Goal: Information Seeking & Learning: Learn about a topic

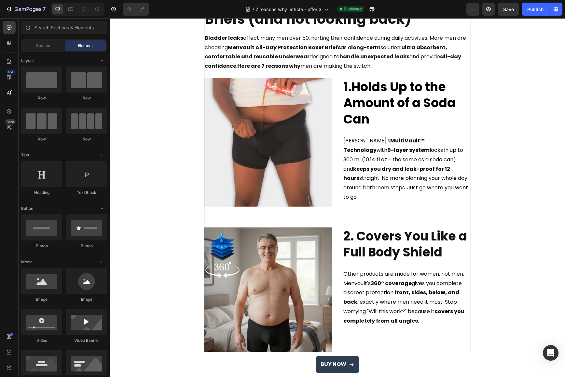
scroll to position [96, 0]
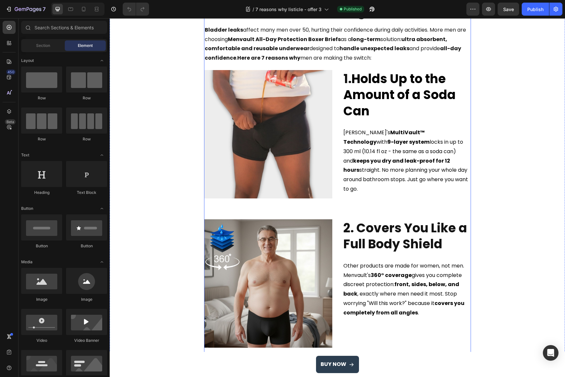
select select "M"
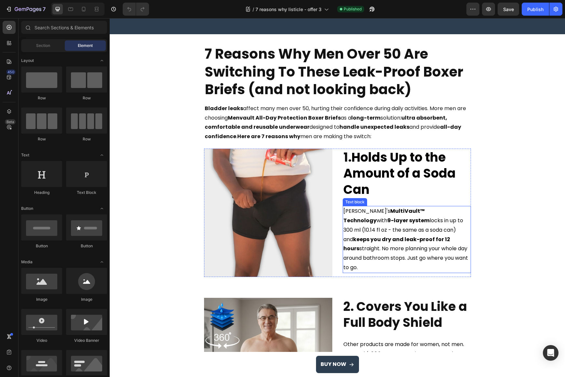
scroll to position [0, 0]
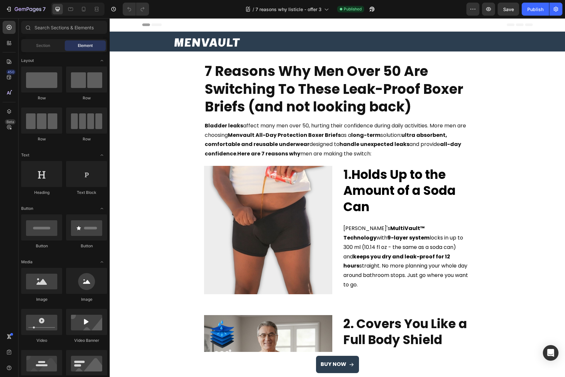
click at [290, 82] on strong "7 Reasons Why Men Over 50 Are Switching To These Leak-Proof Boxer Briefs (and n…" at bounding box center [334, 89] width 258 height 55
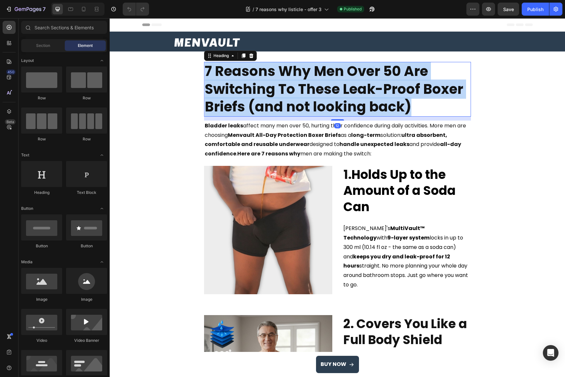
click at [290, 82] on strong "7 Reasons Why Men Over 50 Are Switching To These Leak-Proof Boxer Briefs (and n…" at bounding box center [334, 89] width 258 height 55
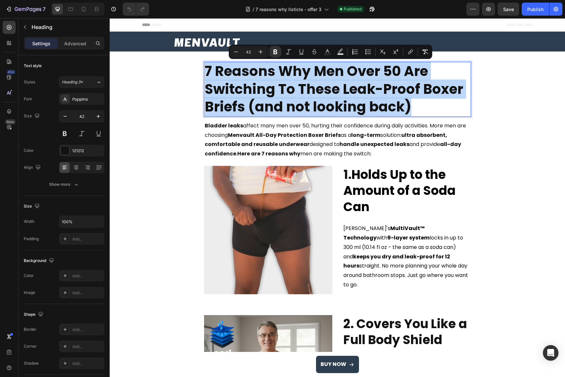
click at [241, 138] on strong "Menvault All-Day Protection Boxer Briefs" at bounding box center [284, 134] width 113 height 7
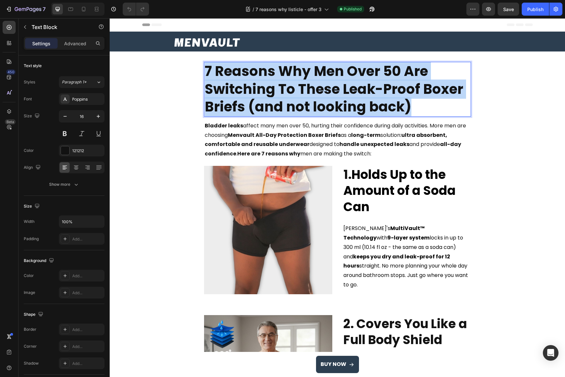
click at [241, 138] on strong "Menvault All-Day Protection Boxer Briefs" at bounding box center [284, 134] width 113 height 7
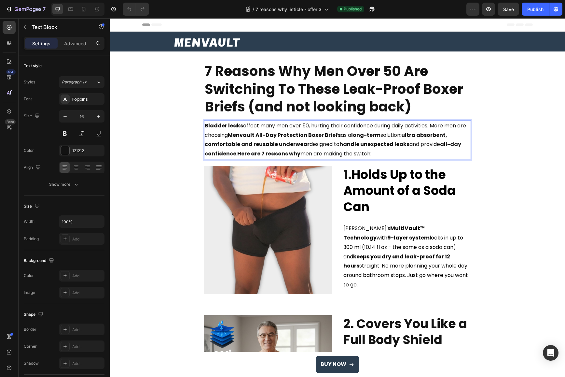
click at [401, 182] on strong "Holds Up to the Amount of a Soda Can" at bounding box center [399, 190] width 112 height 49
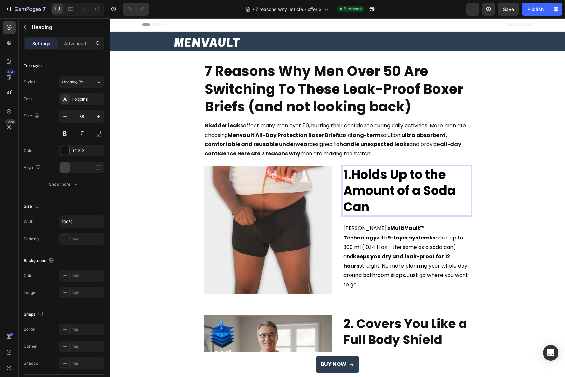
click at [401, 182] on strong "Holds Up to the Amount of a Soda Can" at bounding box center [399, 190] width 112 height 49
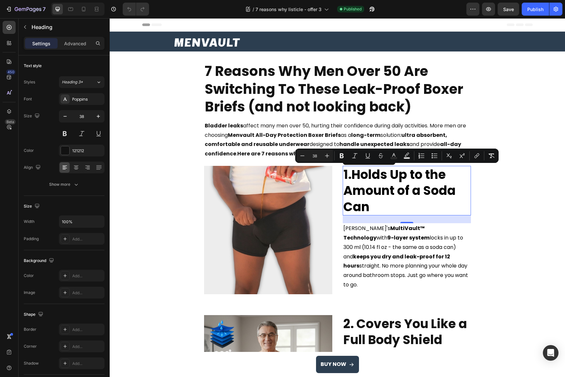
click at [406, 258] on strong "keeps you dry and leak-proof for 12 hours" at bounding box center [396, 261] width 107 height 17
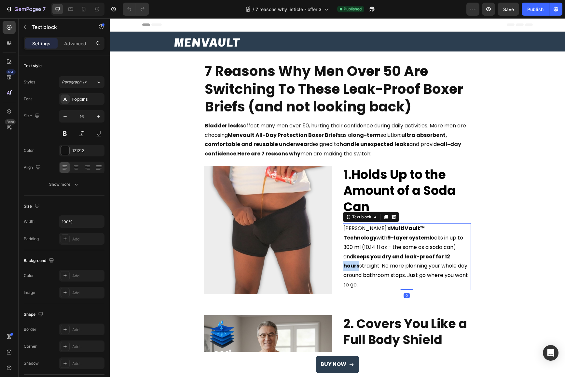
click at [406, 258] on strong "keeps you dry and leak-proof for 12 hours" at bounding box center [396, 261] width 107 height 17
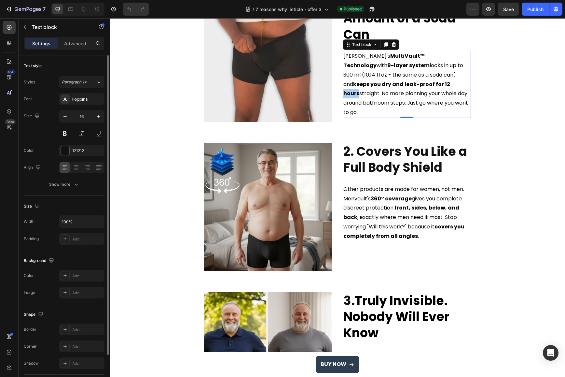
scroll to position [174, 0]
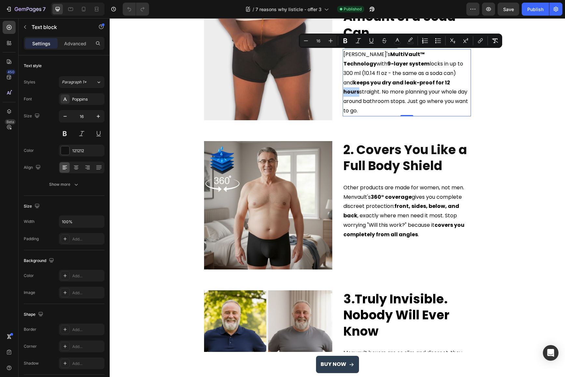
click at [366, 161] on h2 "2. Covers You Like a Full Body Shield" at bounding box center [407, 158] width 128 height 34
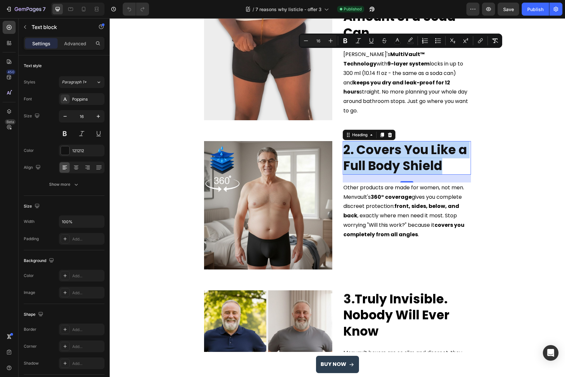
click at [366, 161] on p "2. Covers You Like a Full Body Shield" at bounding box center [406, 158] width 127 height 32
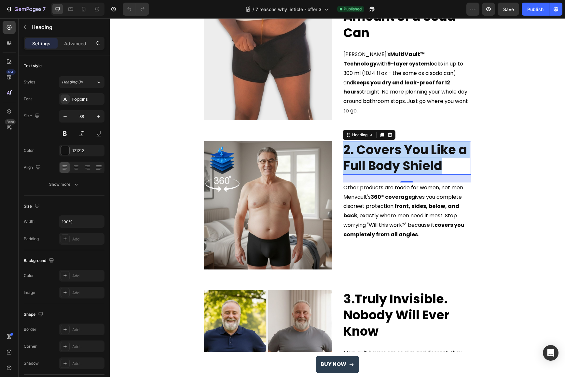
click at [383, 202] on span "Other products are made for women, not men. Menvault's 360° coverage gives you …" at bounding box center [403, 211] width 121 height 54
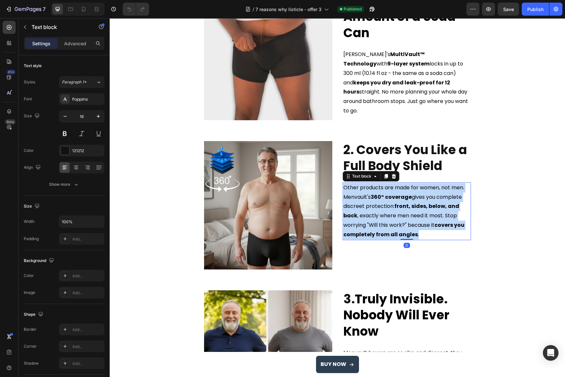
click at [383, 202] on span "Other products are made for women, not men. Menvault's 360° coverage gives you …" at bounding box center [403, 211] width 121 height 54
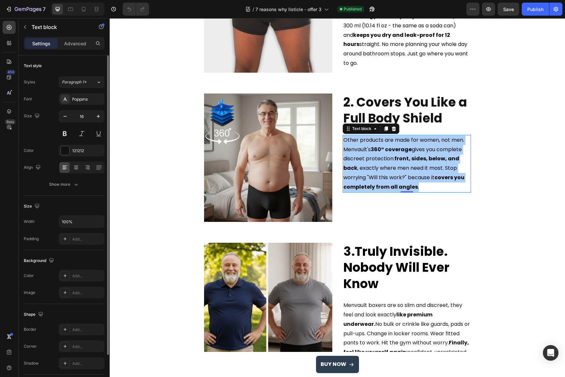
scroll to position [262, 0]
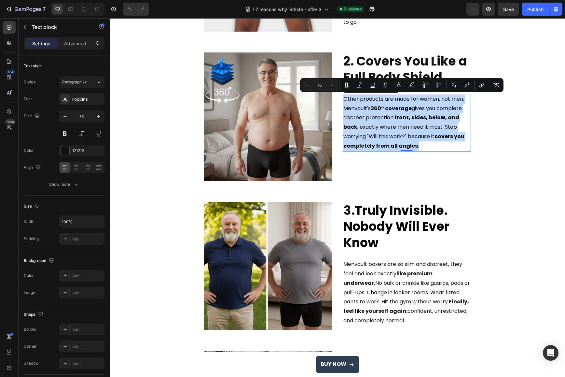
click at [364, 227] on span "Truly Invisible. Nobody Will Ever Know" at bounding box center [396, 225] width 106 height 49
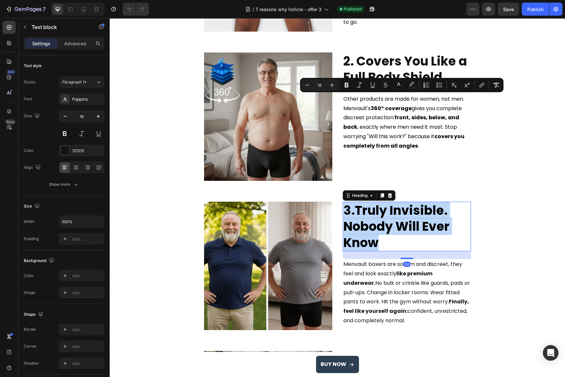
click at [364, 227] on span "Truly Invisible. Nobody Will Ever Know" at bounding box center [396, 225] width 106 height 49
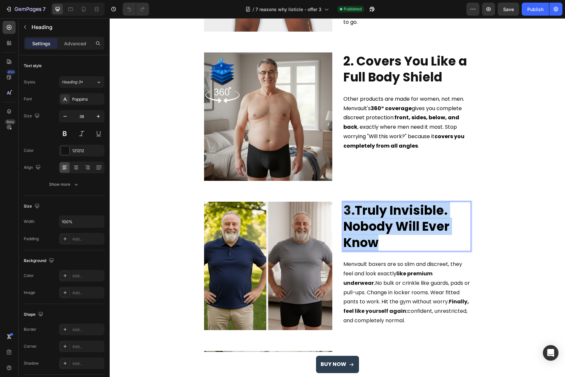
copy p "3. Truly Invisible. Nobody Will Ever Know"
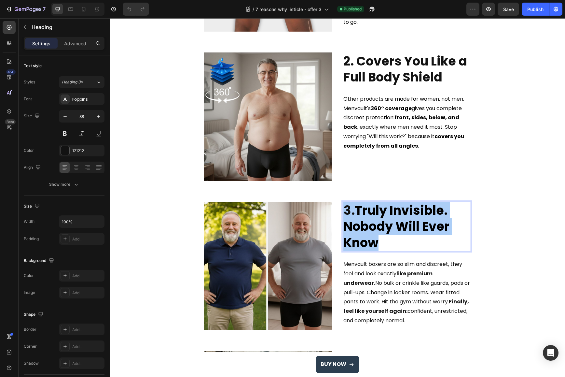
click at [378, 285] on span "Menvault boxers are so slim and discreet, they feel and look exactly like premi…" at bounding box center [406, 292] width 127 height 64
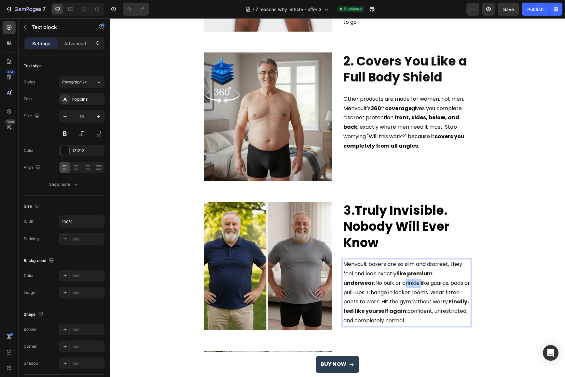
click at [378, 285] on span "Menvault boxers are so slim and discreet, they feel and look exactly like premi…" at bounding box center [406, 292] width 127 height 64
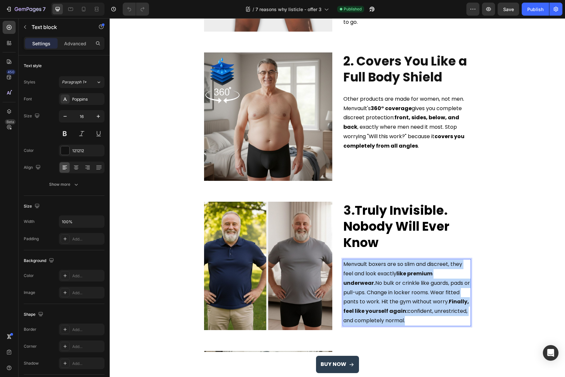
click at [378, 285] on span "Menvault boxers are so slim and discreet, they feel and look exactly like premi…" at bounding box center [406, 292] width 127 height 64
copy span "Menvault boxers are so slim and discreet, they feel and look exactly like premi…"
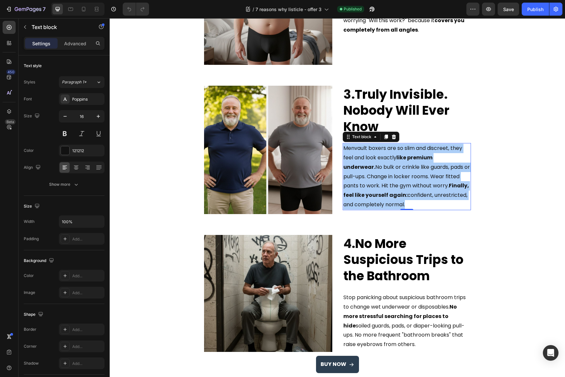
scroll to position [379, 0]
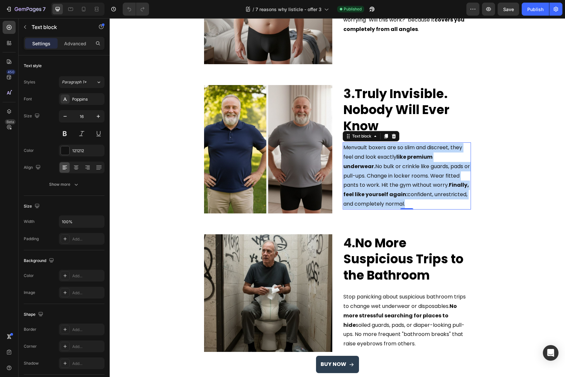
click at [372, 253] on strong "No More Suspicious Trips to the Bathroom" at bounding box center [403, 258] width 120 height 49
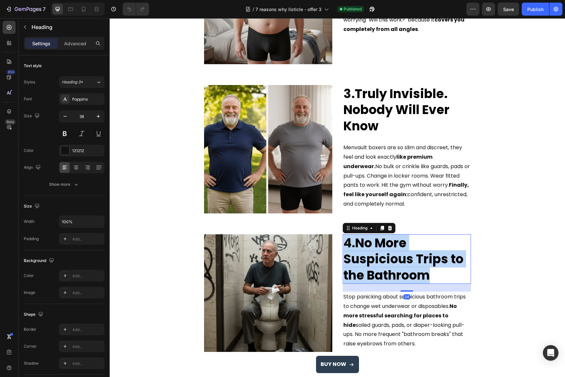
click at [372, 253] on strong "No More Suspicious Trips to the Bathroom" at bounding box center [403, 258] width 120 height 49
copy p "4. No More Suspicious Trips to the Bathroom"
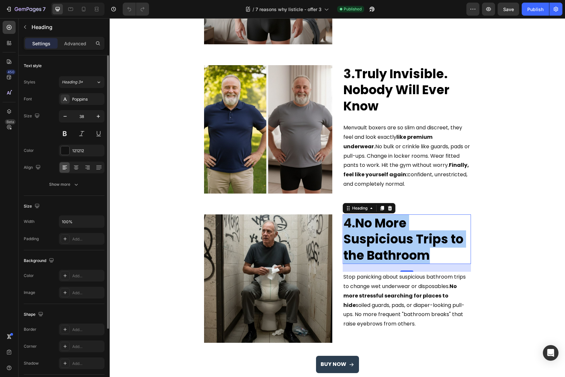
scroll to position [409, 0]
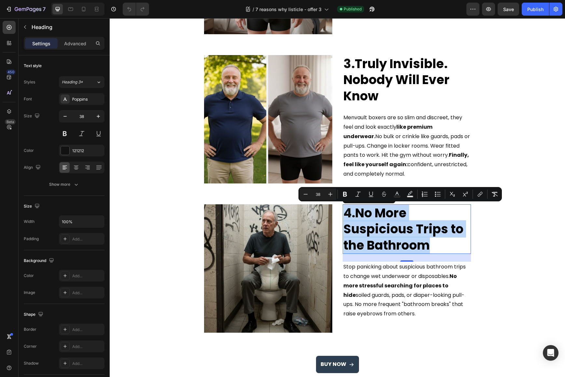
click at [374, 289] on p "Stop panicking about suspicious bathroom trips to change wet underwear or dispo…" at bounding box center [406, 290] width 127 height 56
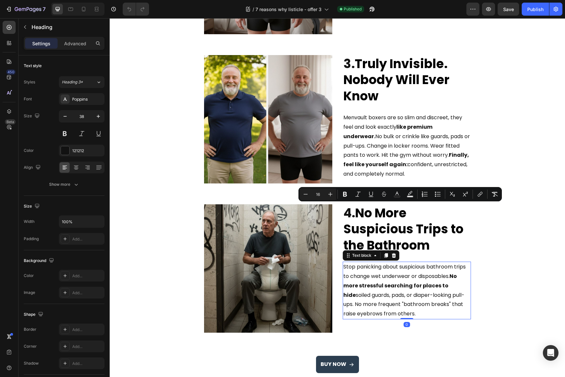
click at [374, 289] on p "Stop panicking about suspicious bathroom trips to change wet underwear or dispo…" at bounding box center [406, 290] width 127 height 56
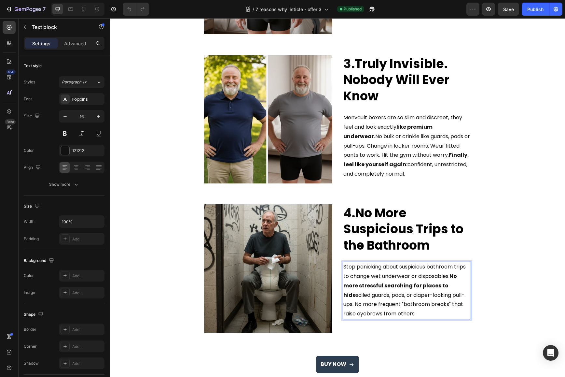
copy span "Stop panicking about suspicious bathroom trips to change wet underwear or dispo…"
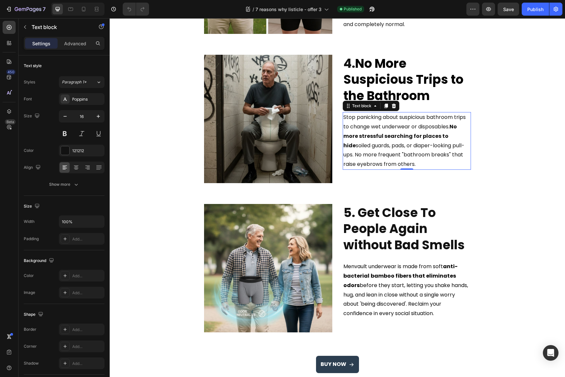
scroll to position [596, 0]
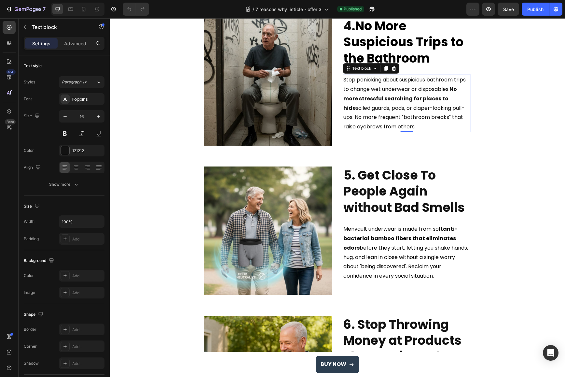
click at [349, 196] on h2 "5. Get Close To People Again without Bad Smells" at bounding box center [407, 190] width 128 height 49
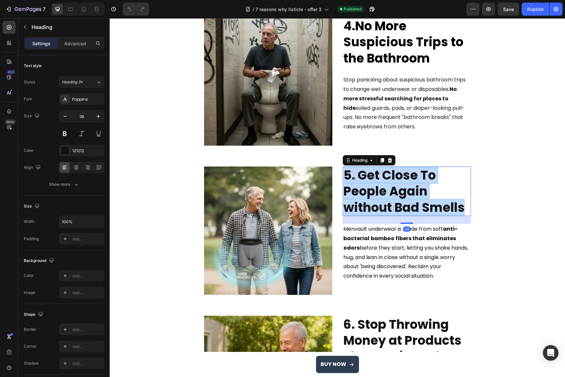
click at [349, 196] on p "5. Get Close To People Again without Bad Smells" at bounding box center [406, 191] width 127 height 48
copy p "5. Get Close To People Again without Bad Smells"
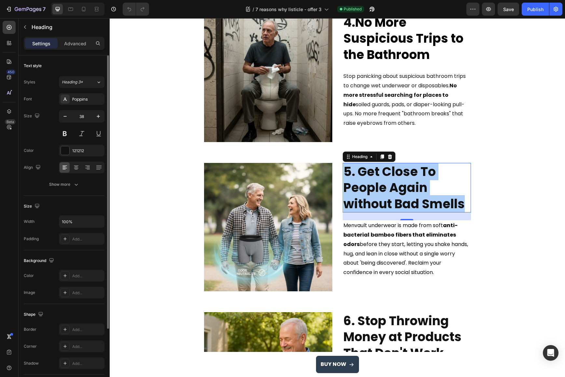
scroll to position [600, 0]
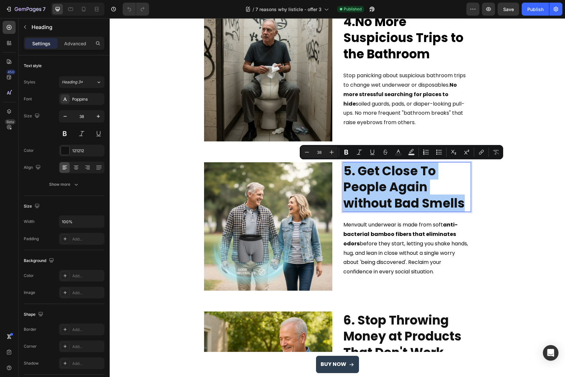
click at [380, 237] on strong "bamboo fibers that eliminates odors" at bounding box center [399, 238] width 113 height 17
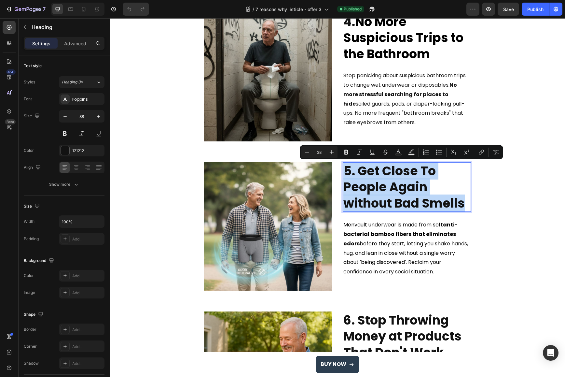
click at [380, 237] on strong "bamboo fibers that eliminates odors" at bounding box center [399, 238] width 113 height 17
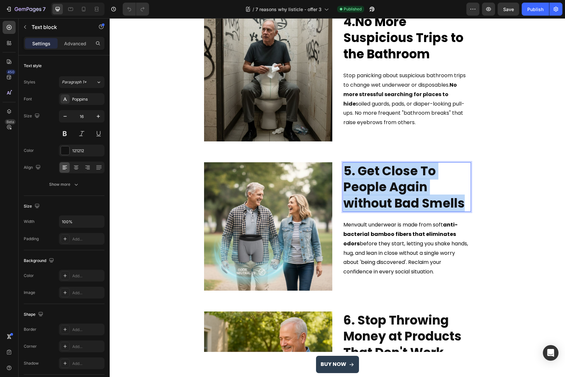
click at [380, 237] on strong "bamboo fibers that eliminates odors" at bounding box center [399, 238] width 113 height 17
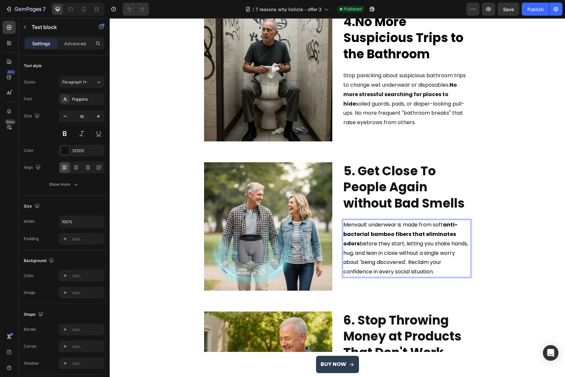
copy span "Menvault underwear is made from soft anti-bacterial bamboo fibers that eliminat…"
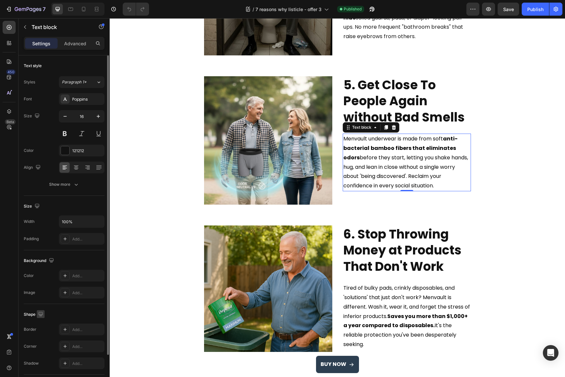
scroll to position [699, 0]
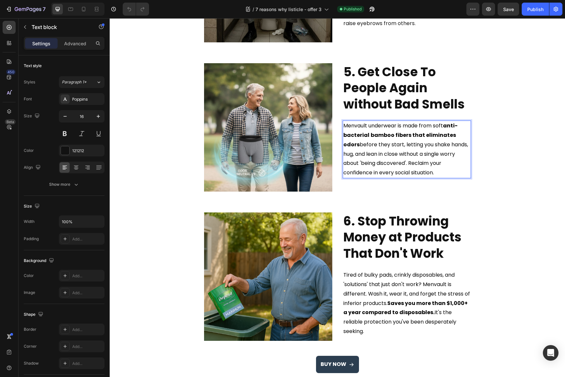
click at [361, 234] on h2 "6. Stop Throwing Money at Products That Don't Work" at bounding box center [407, 236] width 128 height 49
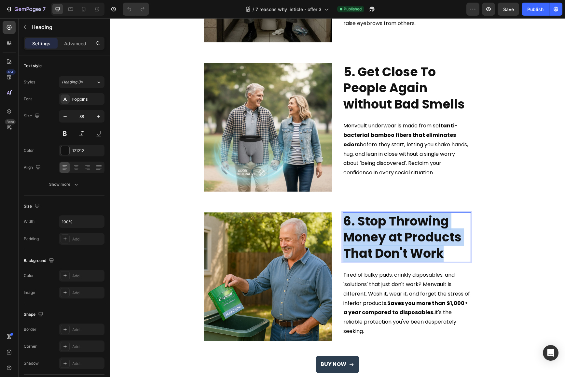
click at [361, 234] on p "6. Stop Throwing Money at Products That Don't Work" at bounding box center [406, 237] width 127 height 48
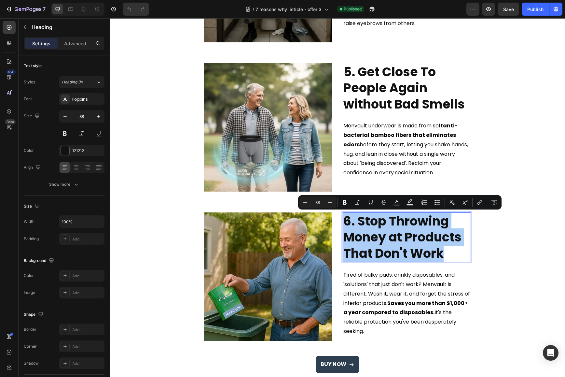
click at [397, 305] on strong "Saves you more than $1,000+ a year compared to disposables." at bounding box center [405, 307] width 124 height 17
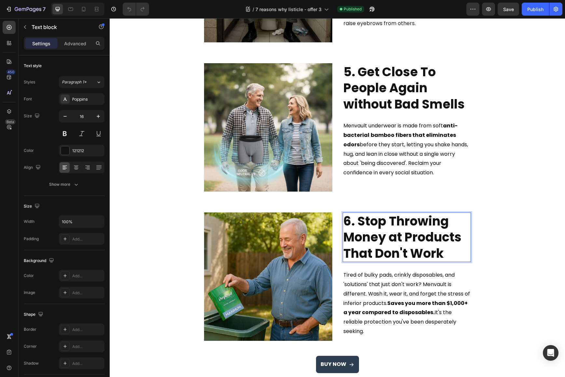
click at [397, 305] on strong "Saves you more than $1,000+ a year compared to disposables." at bounding box center [405, 307] width 124 height 17
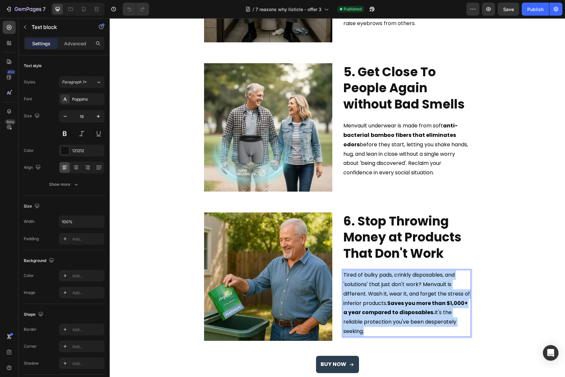
click at [397, 305] on strong "Saves you more than $1,000+ a year compared to disposables." at bounding box center [405, 307] width 124 height 17
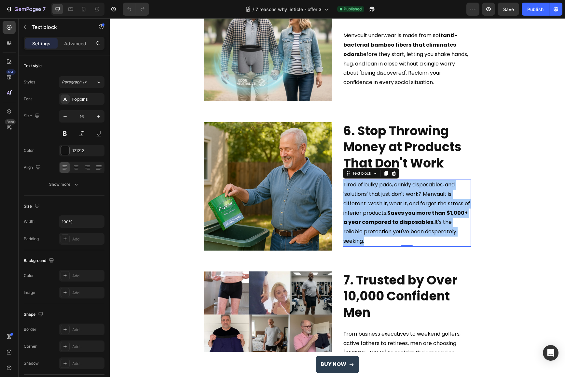
scroll to position [807, 0]
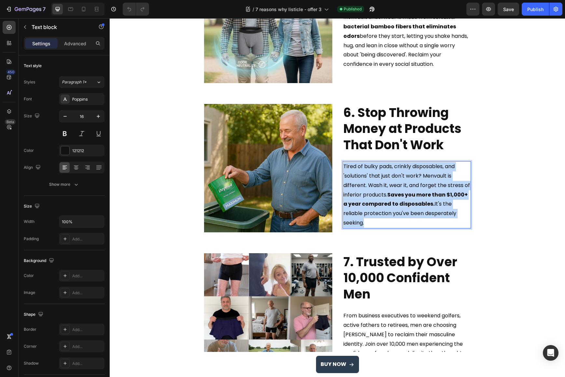
click at [389, 265] on h2 "7. Trusted by Over 10,000 Confident Men" at bounding box center [407, 277] width 128 height 49
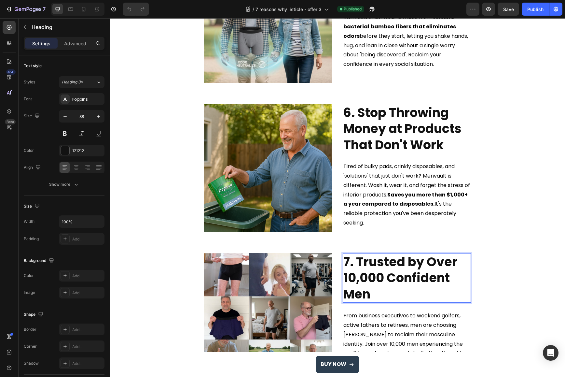
click at [389, 265] on p "7. Trusted by Over 10,000 Confident Men" at bounding box center [406, 278] width 127 height 48
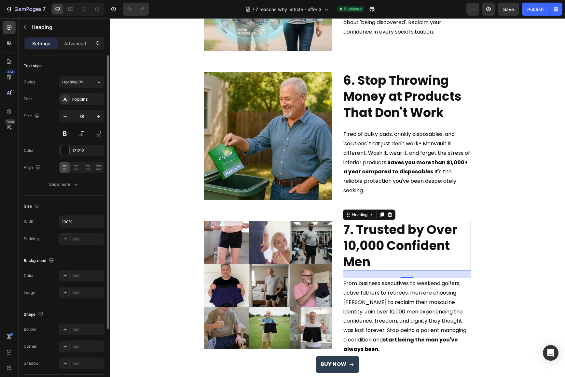
scroll to position [852, 0]
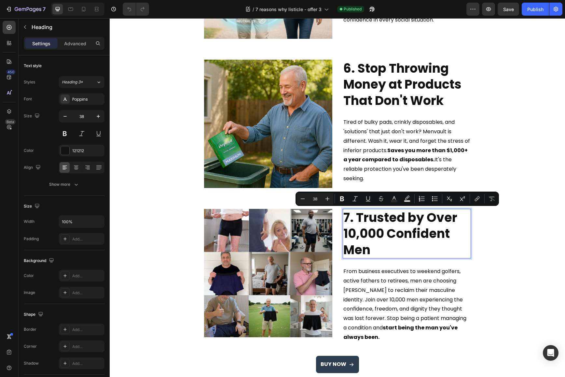
click at [393, 287] on span "From business executives to weekend golfers, active fathers to retirees, men ar…" at bounding box center [404, 303] width 123 height 73
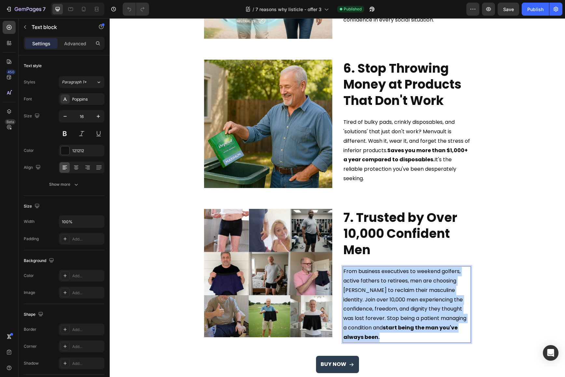
click at [393, 287] on span "From business executives to weekend golfers, active fathers to retirees, men ar…" at bounding box center [404, 303] width 123 height 73
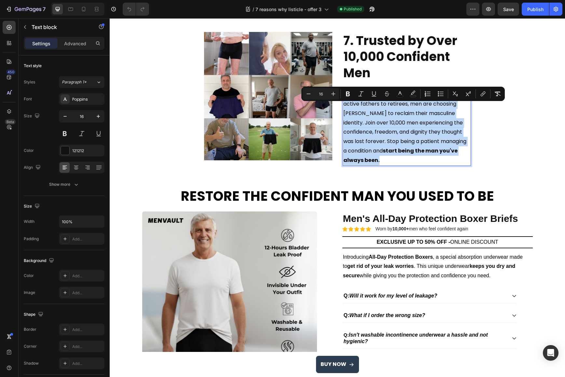
scroll to position [1029, 0]
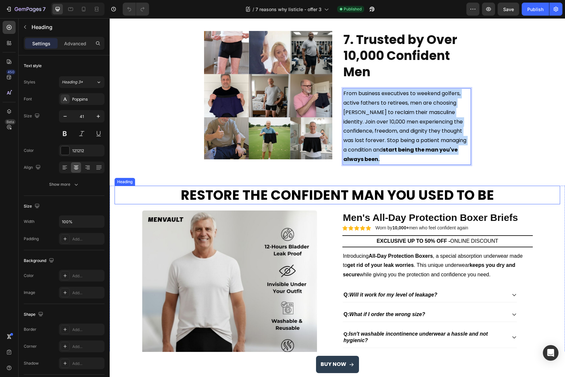
click at [355, 193] on strong "RESTORE THE CONFIDENT MAN YOU USED TO BE" at bounding box center [337, 195] width 313 height 19
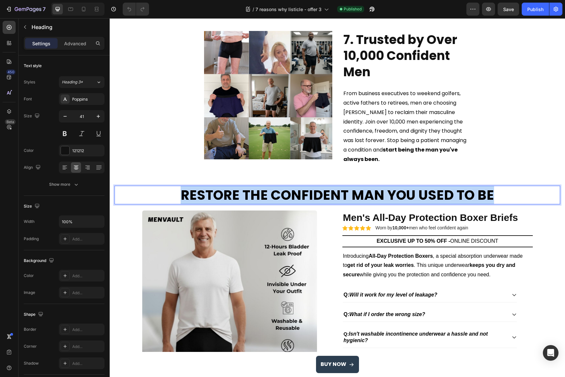
click at [355, 193] on strong "RESTORE THE CONFIDENT MAN YOU USED TO BE" at bounding box center [337, 195] width 313 height 19
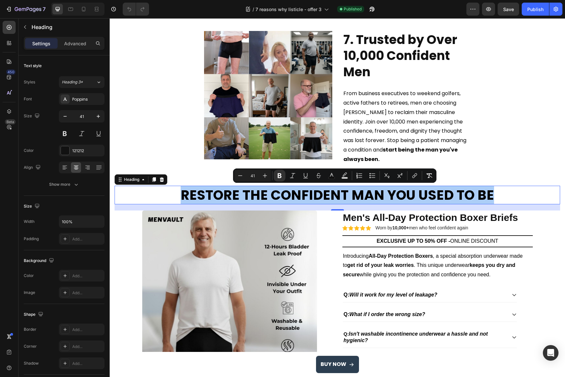
click at [391, 259] on p "Introducing All-Day Protection Boxers , a special absorption underwear made to …" at bounding box center [437, 265] width 189 height 28
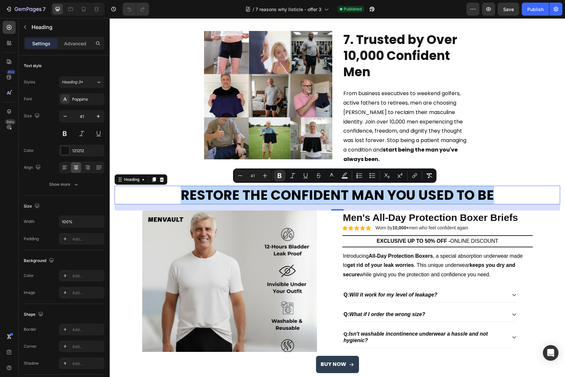
click at [391, 259] on p "Introducing All-Day Protection Boxers , a special absorption underwear made to …" at bounding box center [437, 265] width 189 height 28
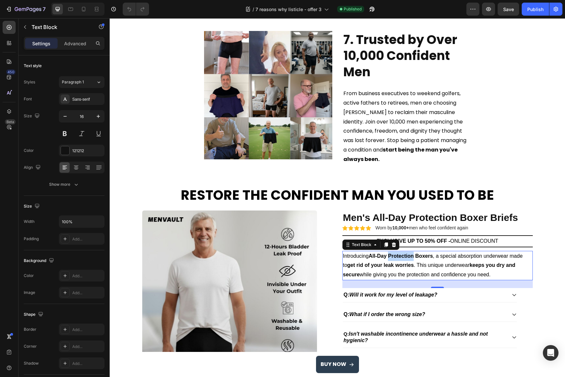
click at [391, 259] on p "Introducing All-Day Protection Boxers , a special absorption underwear made to …" at bounding box center [437, 265] width 189 height 28
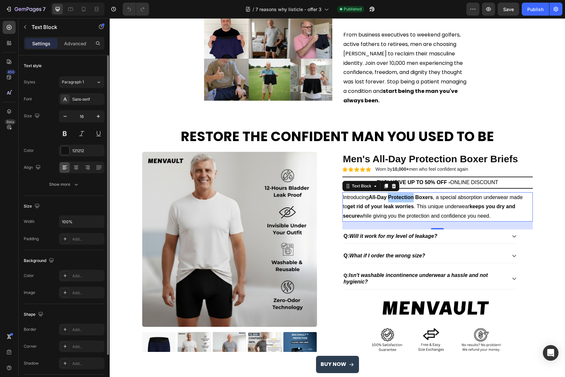
scroll to position [1130, 0]
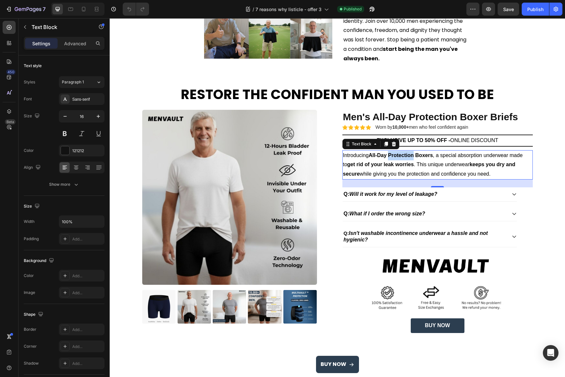
click at [406, 196] on strong "Will it work for my level of leakage?" at bounding box center [393, 194] width 88 height 6
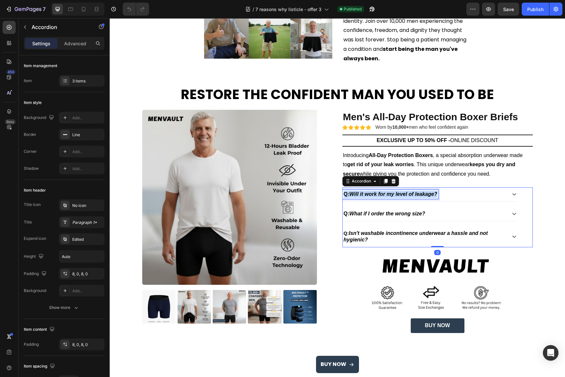
click at [406, 196] on strong "Will it work for my level of leakage?" at bounding box center [393, 194] width 88 height 6
click at [382, 215] on strong "What if I order the wrong size?" at bounding box center [387, 214] width 76 height 6
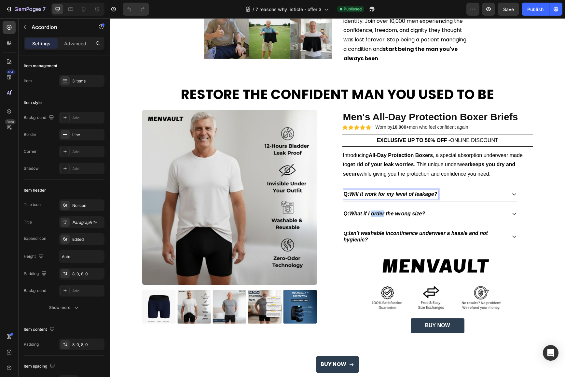
click at [382, 215] on strong "What if I order the wrong size?" at bounding box center [387, 214] width 76 height 6
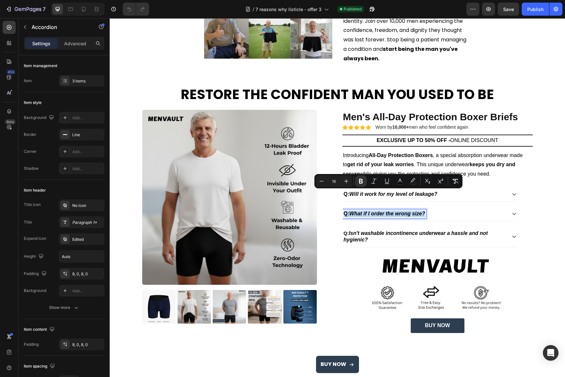
click at [382, 215] on strong "What if I order the wrong size?" at bounding box center [387, 214] width 76 height 6
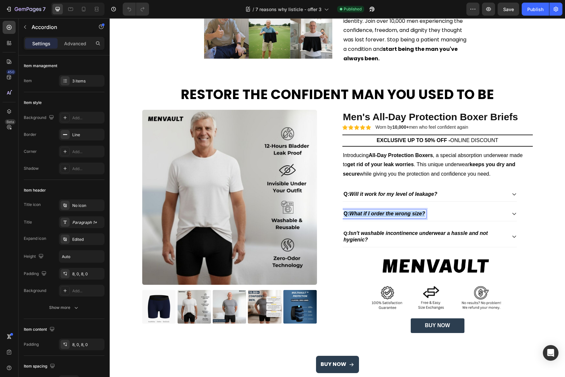
click at [356, 236] on p "Q: Isn't washable incontinence underwear a hassle and not hygienic?" at bounding box center [425, 237] width 162 height 14
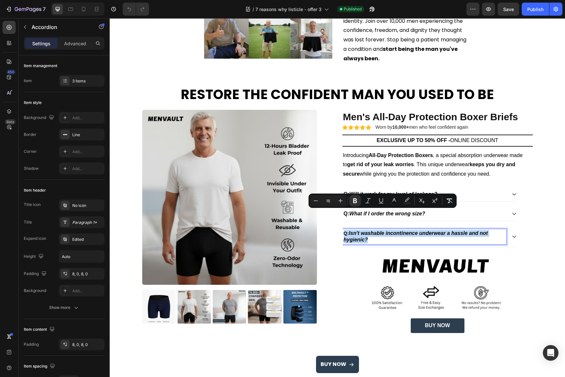
click at [356, 236] on p "Q: Isn't washable incontinence underwear a hassle and not hygienic?" at bounding box center [425, 237] width 162 height 14
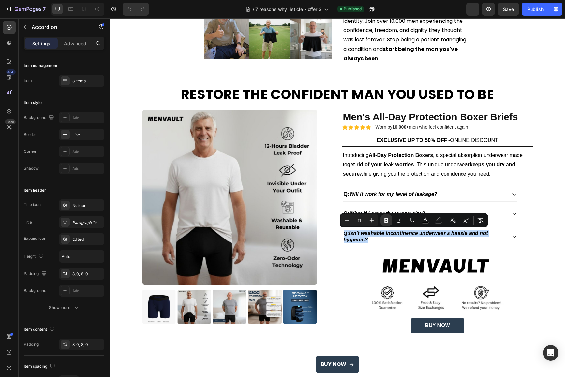
click at [512, 195] on icon at bounding box center [514, 193] width 5 height 5
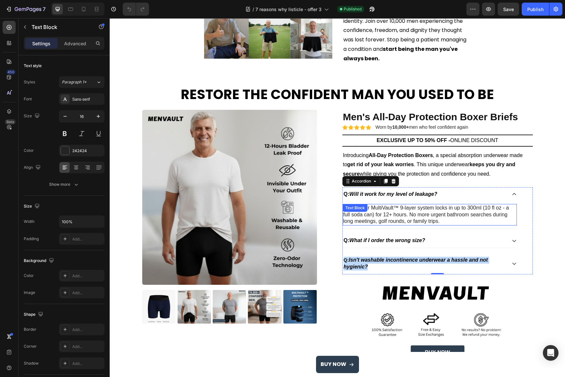
click at [376, 213] on div "A: Yes. Our MultiVault™ 9-layer system locks in up to 300ml (10 fl oz - a full …" at bounding box center [430, 214] width 174 height 21
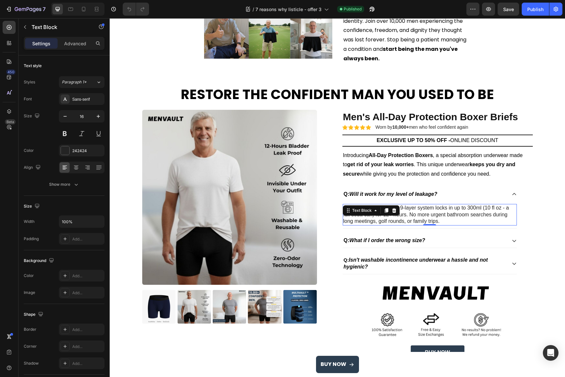
click at [376, 213] on div "Text Block" at bounding box center [361, 210] width 35 height 8
click at [436, 214] on p "A: Yes. Our MultiVault™ 9-layer system locks in up to 300ml (10 fl oz - a full …" at bounding box center [429, 214] width 173 height 20
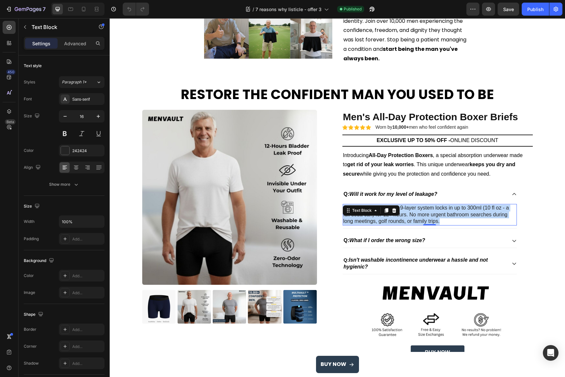
click at [436, 214] on p "A: Yes. Our MultiVault™ 9-layer system locks in up to 300ml (10 fl oz - a full …" at bounding box center [429, 214] width 173 height 20
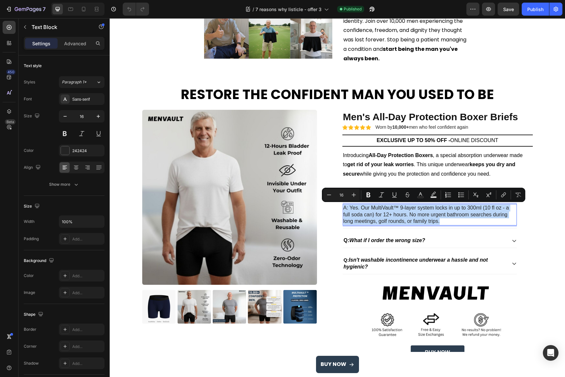
copy p "A: Yes. Our MultiVault™ 9-layer system locks in up to 300ml (10 fl oz - a full …"
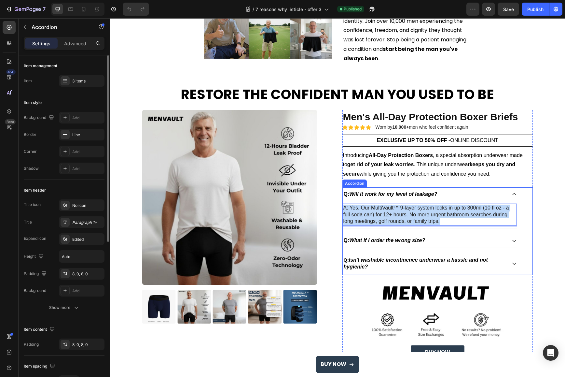
click at [493, 241] on div "Q: What if I order the wrong size?" at bounding box center [425, 240] width 164 height 9
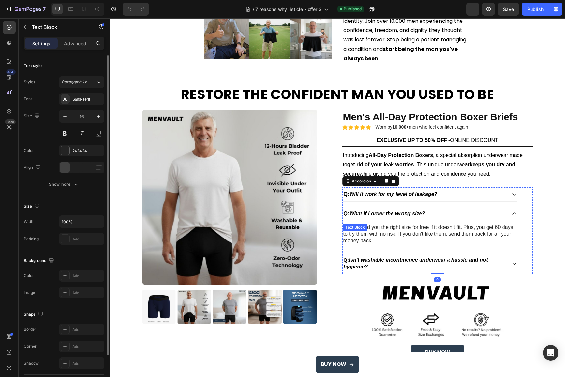
click at [379, 235] on div "A: We send you the right size for free if it doesn't fit. Plus, you get 60 days…" at bounding box center [430, 233] width 174 height 21
click at [379, 235] on div "Text Block" at bounding box center [371, 230] width 57 height 10
click at [414, 236] on p "A: We send you the right size for free if it doesn't fit. Plus, you get 60 days…" at bounding box center [429, 234] width 173 height 20
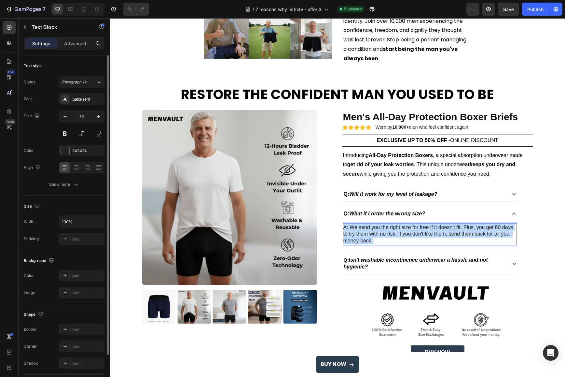
click at [414, 236] on p "A: We send you the right size for free if it doesn't fit. Plus, you get 60 days…" at bounding box center [429, 234] width 173 height 20
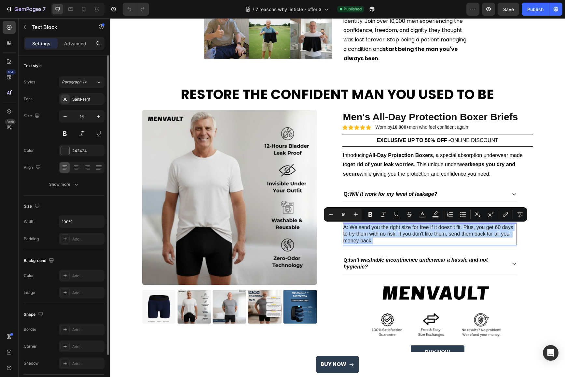
copy p "A: We send you the right size for free if it doesn't fit. Plus, you get 60 days…"
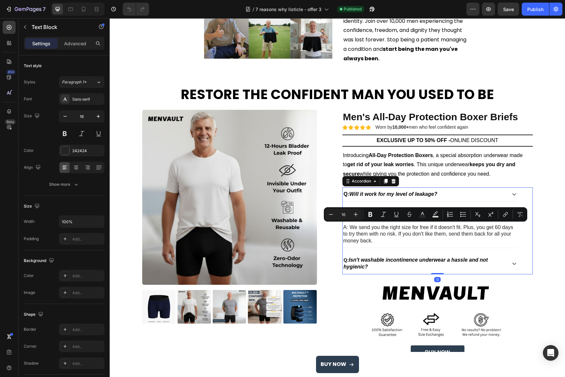
click at [512, 263] on icon at bounding box center [514, 263] width 4 height 2
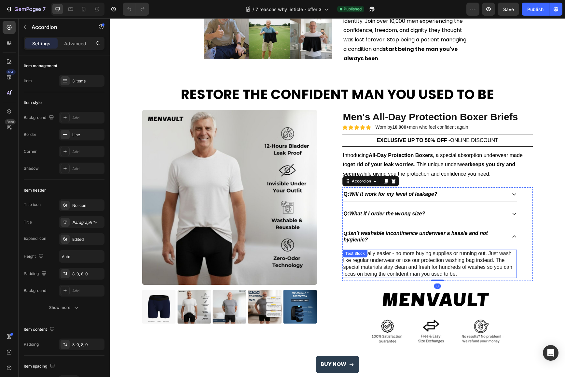
click at [422, 258] on p "A: It's actually easier - no more buying supplies or running out. Just wash lik…" at bounding box center [429, 263] width 173 height 27
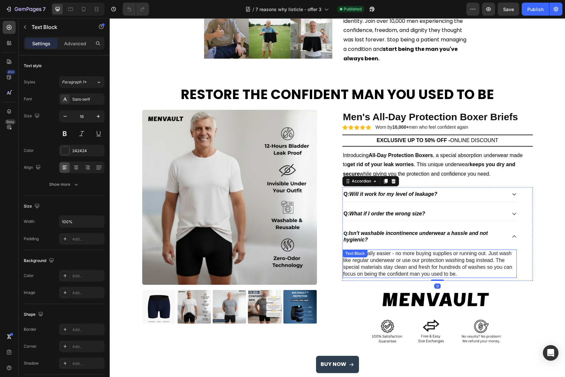
click at [422, 258] on p "A: It's actually easier - no more buying supplies or running out. Just wash lik…" at bounding box center [429, 263] width 173 height 27
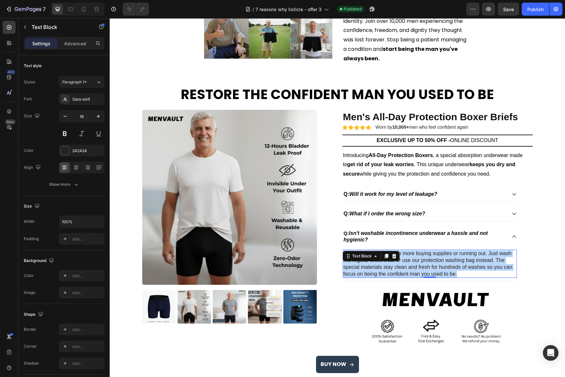
click at [422, 258] on p "A: It's actually easier - no more buying supplies or running out. Just wash lik…" at bounding box center [429, 263] width 173 height 27
copy p "A: It's actually easier - no more buying supplies or running out. Just wash lik…"
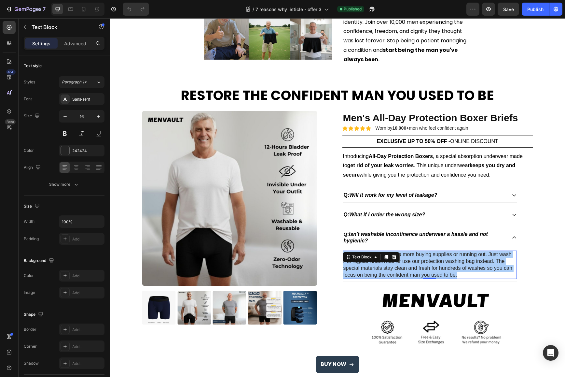
scroll to position [1129, 0]
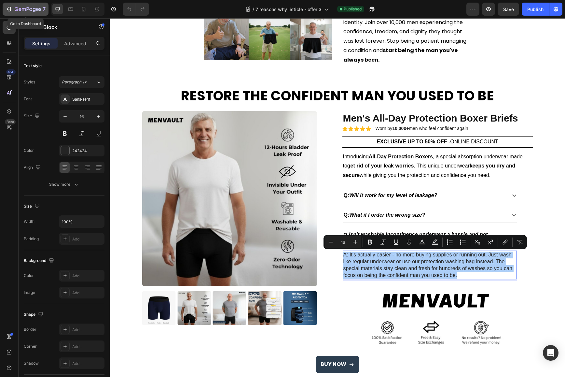
click at [9, 11] on icon "button" at bounding box center [9, 9] width 3 height 5
